Goal: Check status: Check status

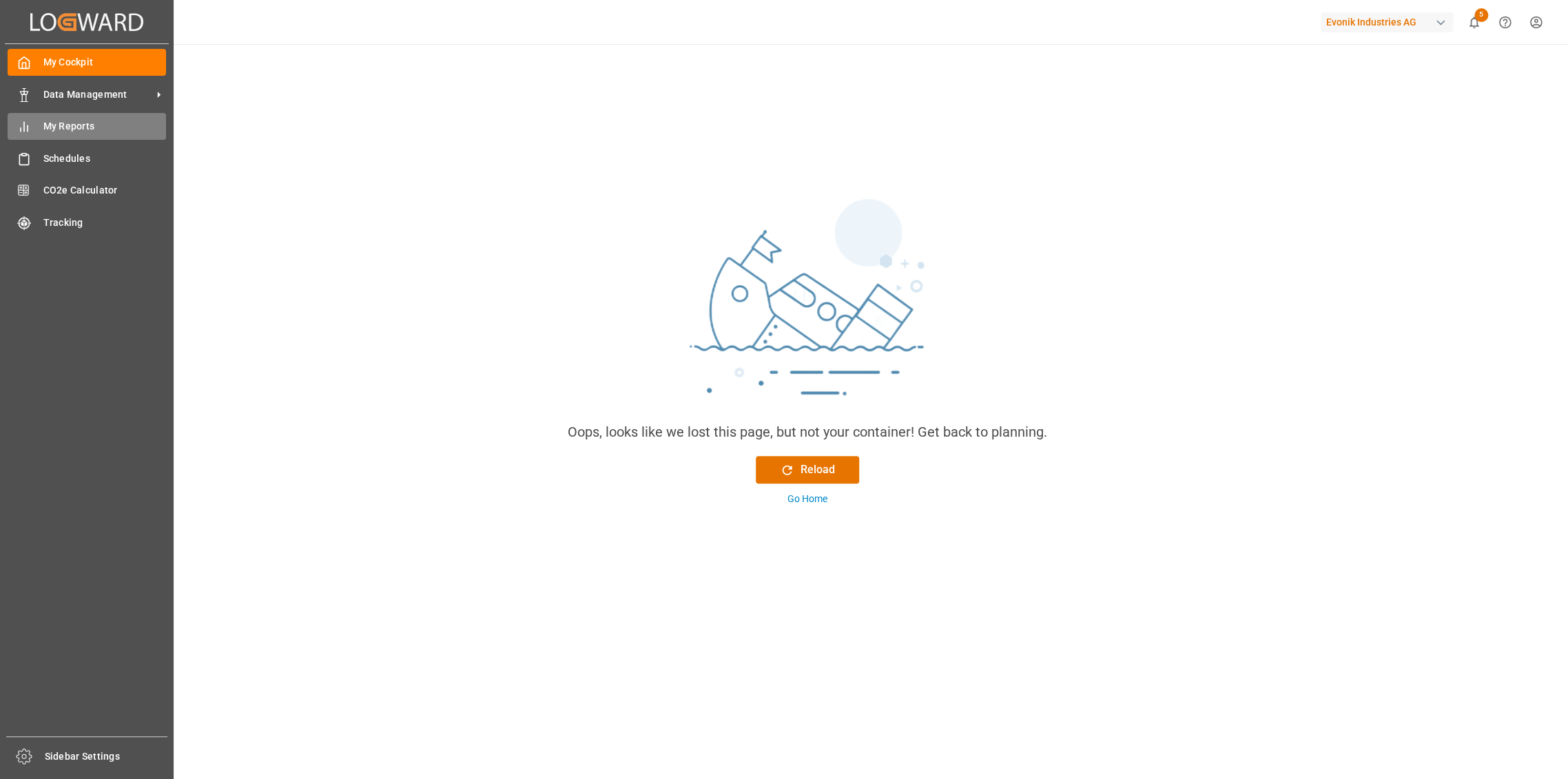
click at [56, 121] on span "My Reports" at bounding box center [105, 126] width 123 height 14
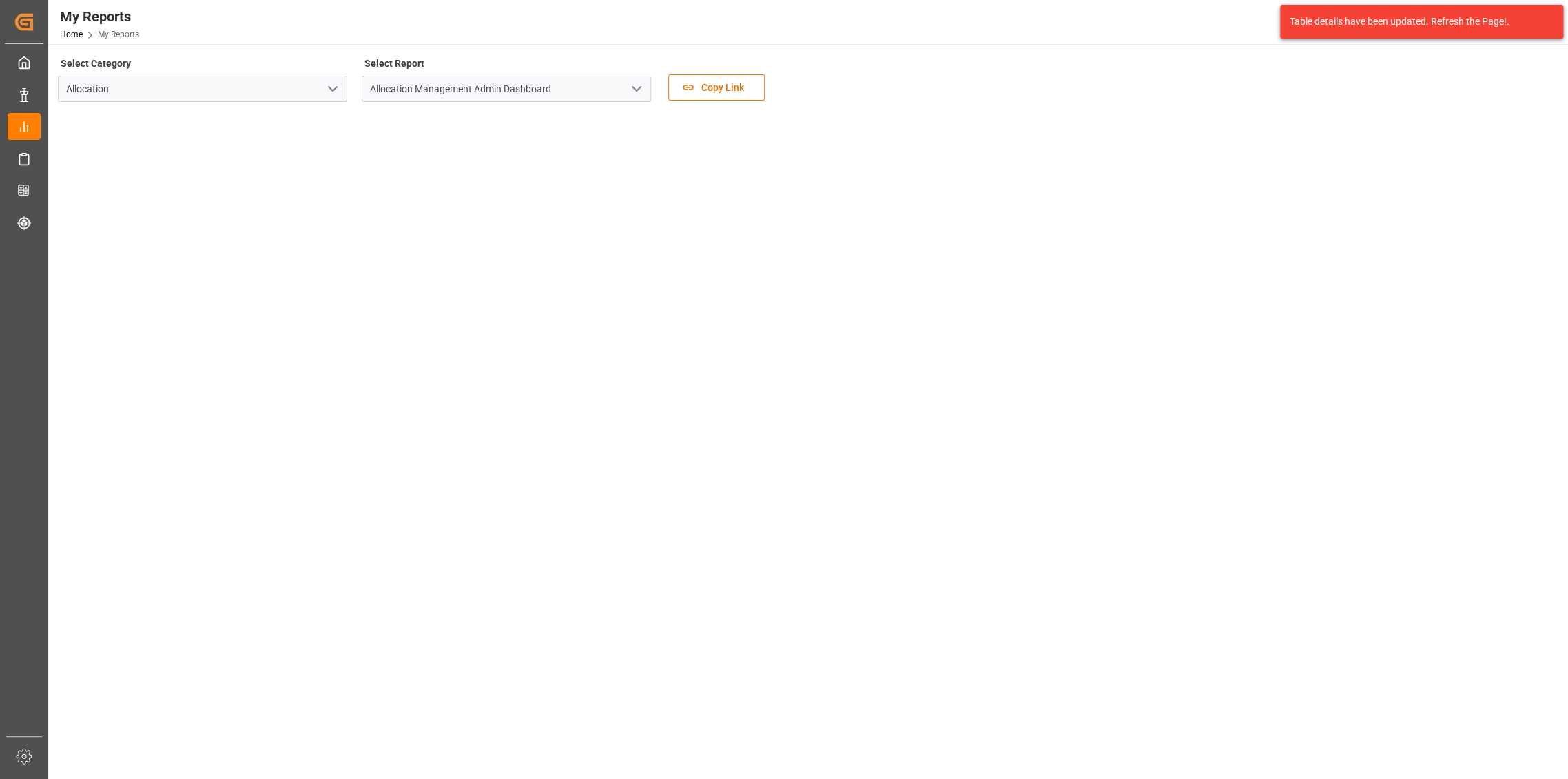
click at [629, 93] on icon "open menu" at bounding box center [637, 89] width 17 height 17
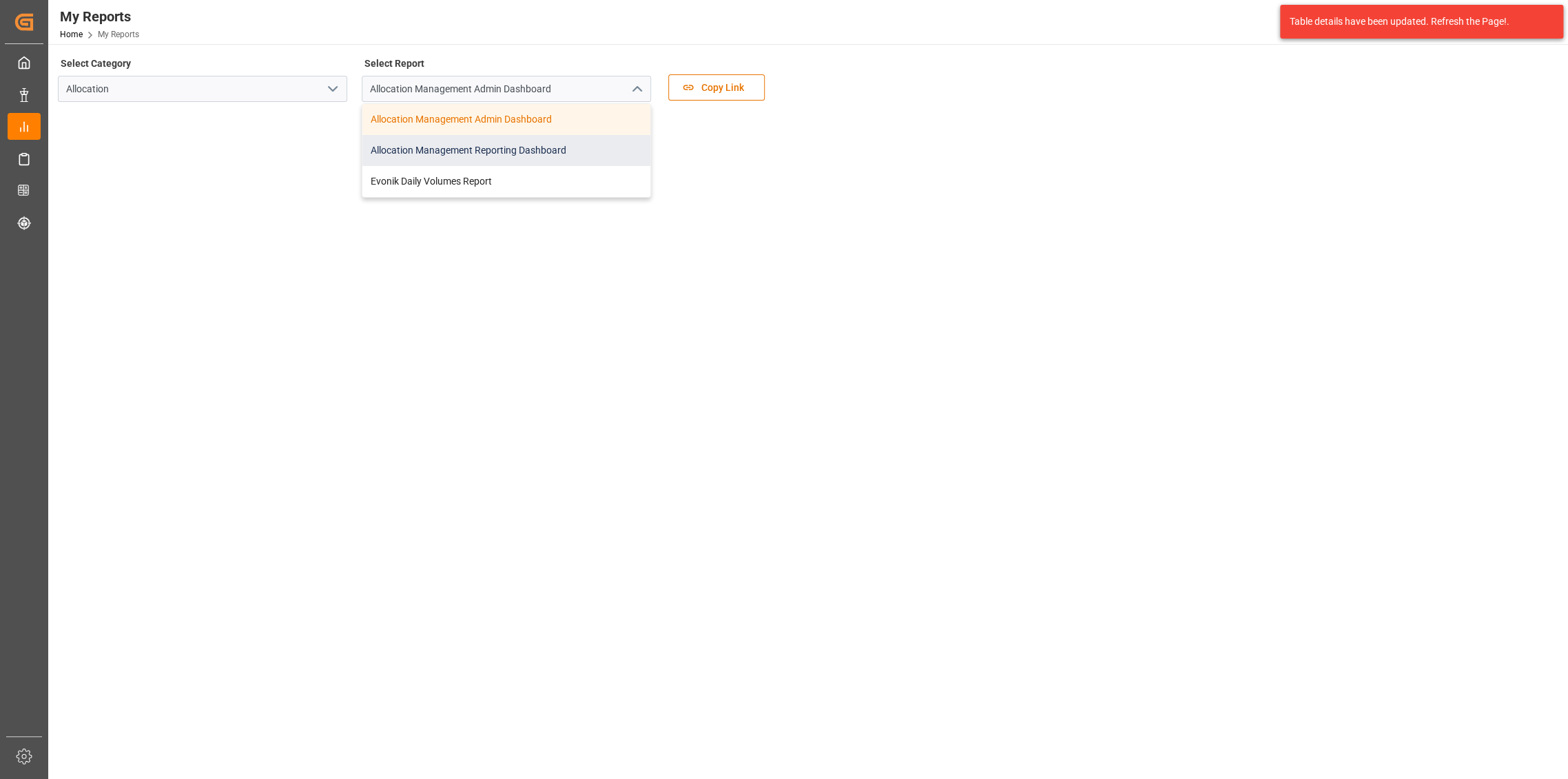
click at [569, 149] on div "Allocation Management Reporting Dashboard" at bounding box center [506, 150] width 288 height 31
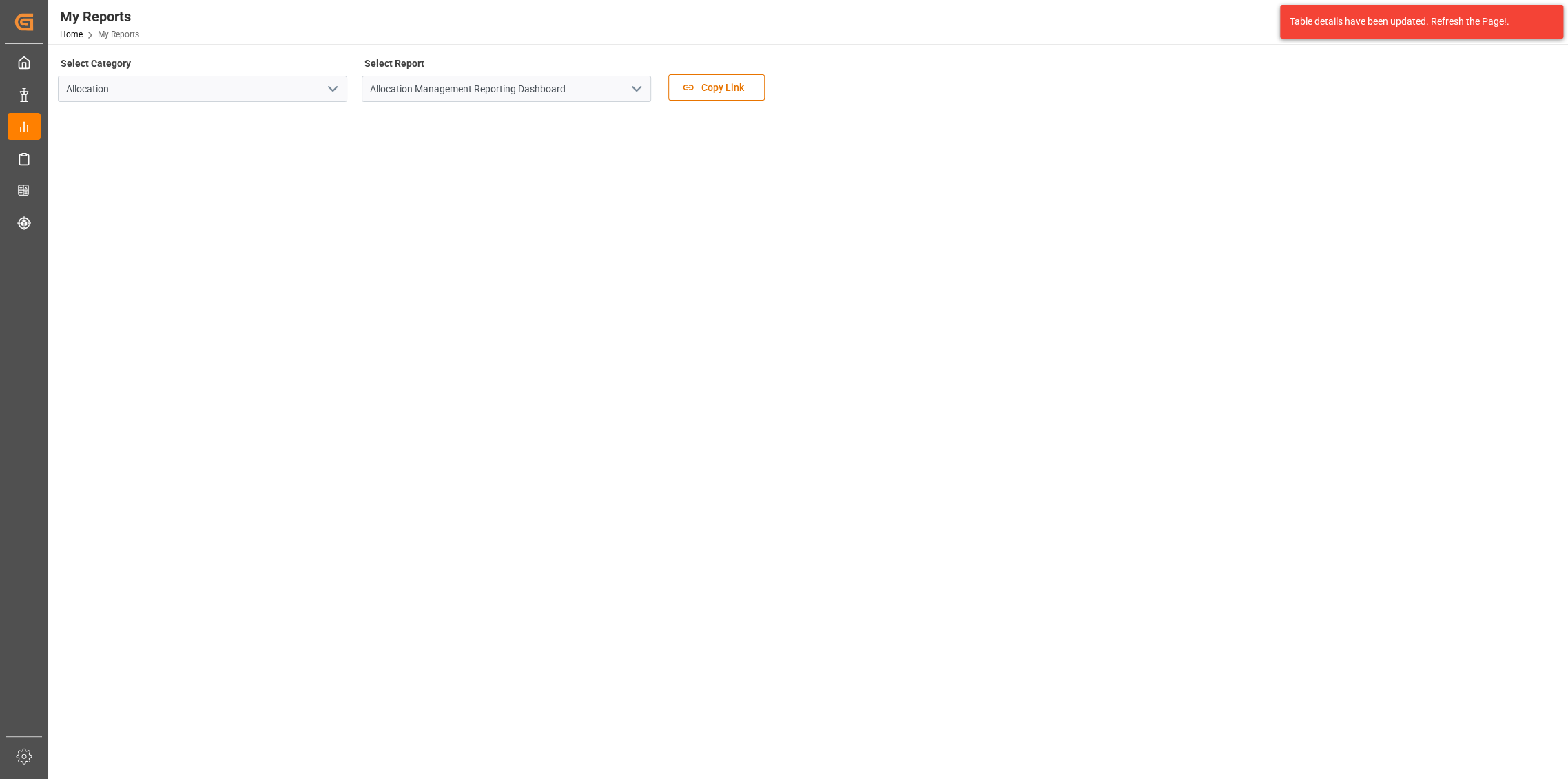
click at [190, 677] on main "Select Category Allocation Select Report Allocation Management Reporting Dashbo…" at bounding box center [807, 417] width 1517 height 727
click at [186, 677] on main "Select Category Allocation Select Report Allocation Management Reporting Dashbo…" at bounding box center [807, 417] width 1517 height 727
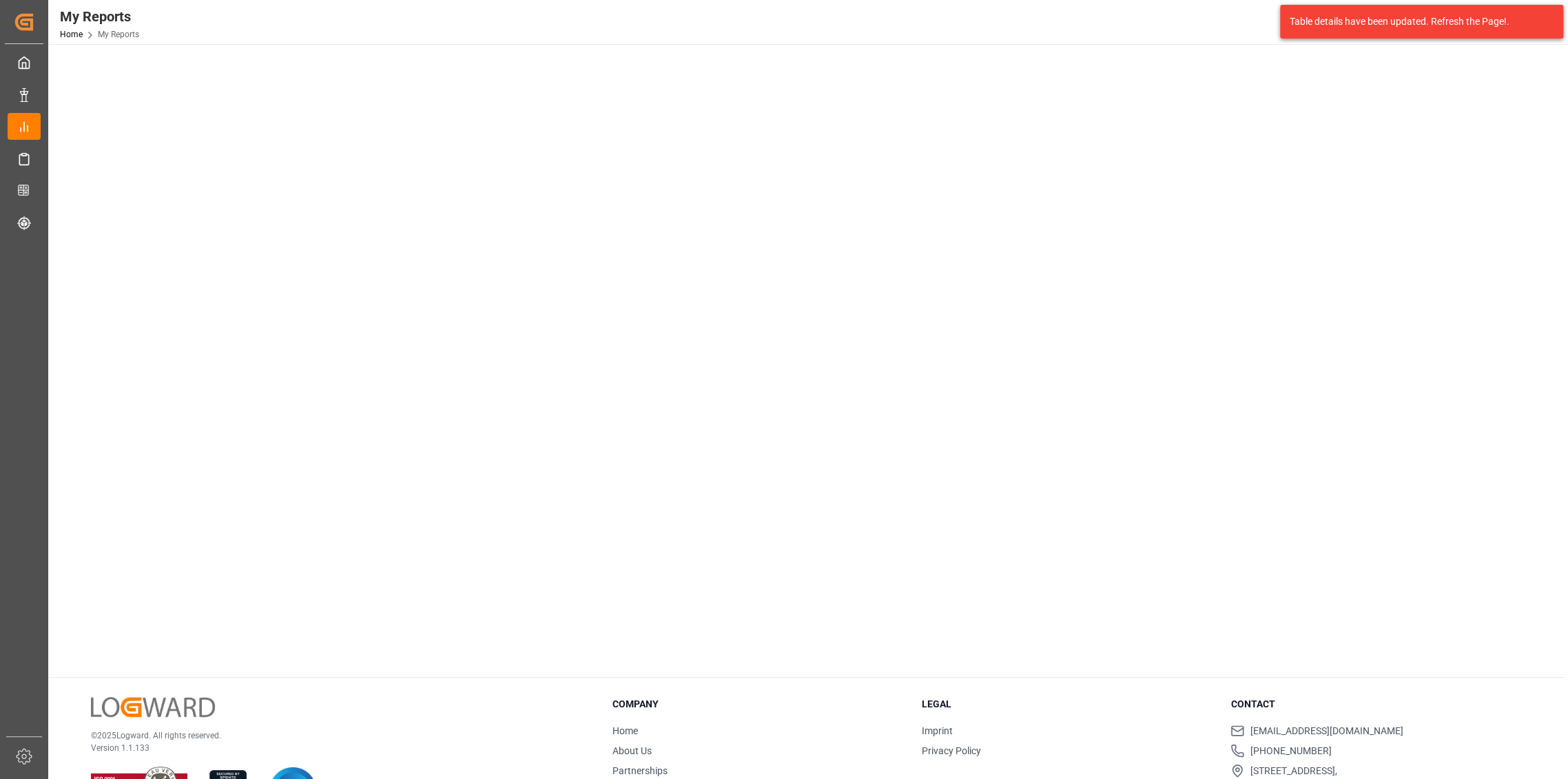
scroll to position [82, 0]
